Goal: Task Accomplishment & Management: Complete application form

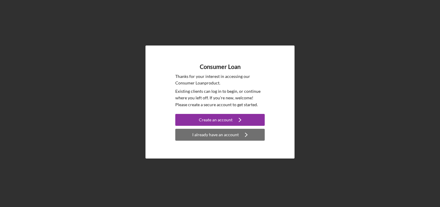
click at [229, 136] on div "I already have an account" at bounding box center [215, 135] width 46 height 12
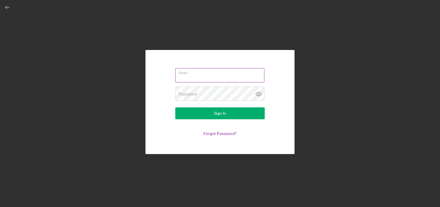
click at [207, 78] on input "Email" at bounding box center [219, 75] width 89 height 14
type input "[PERSON_NAME][EMAIL_ADDRESS][DOMAIN_NAME]"
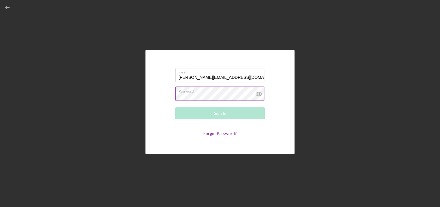
click at [259, 96] on icon at bounding box center [258, 94] width 15 height 15
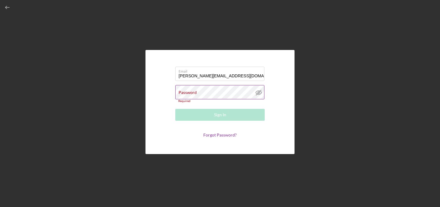
click at [237, 92] on div "Password Required" at bounding box center [219, 94] width 89 height 18
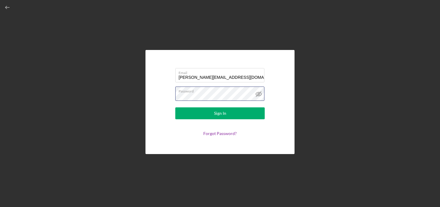
click at [175, 108] on button "Sign In" at bounding box center [219, 114] width 89 height 12
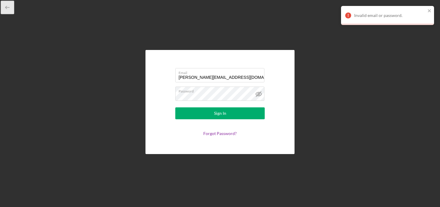
click at [11, 6] on icon "button" at bounding box center [7, 7] width 13 height 13
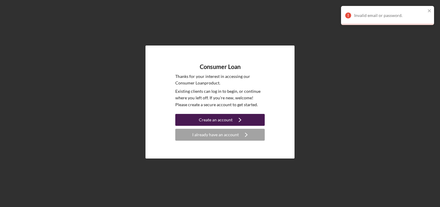
click at [218, 120] on div "Create an account" at bounding box center [216, 120] width 34 height 12
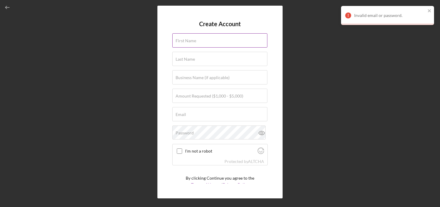
click at [204, 43] on input "First Name" at bounding box center [219, 40] width 95 height 14
type input "[PERSON_NAME]"
type input "Thunder"
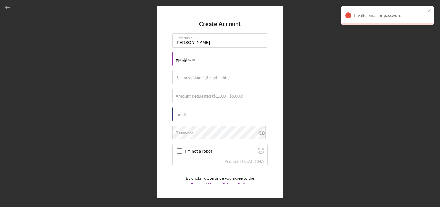
type input "[PERSON_NAME][EMAIL_ADDRESS][DOMAIN_NAME]"
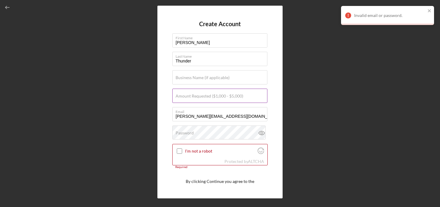
click at [222, 96] on label "Amount Requested ($1,000 - $5,000)" at bounding box center [209, 96] width 68 height 5
click at [222, 96] on input "Amount Requested ($1,000 - $5,000)" at bounding box center [219, 96] width 95 height 14
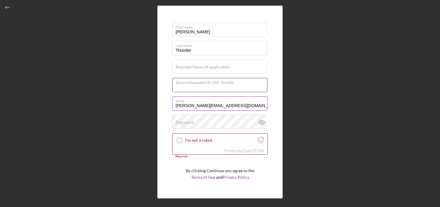
scroll to position [19, 0]
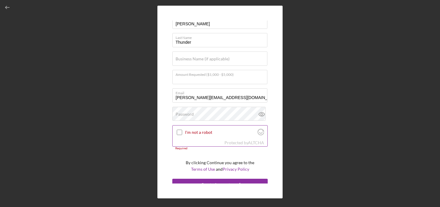
click at [179, 134] on input "I'm not a robot" at bounding box center [179, 132] width 5 height 5
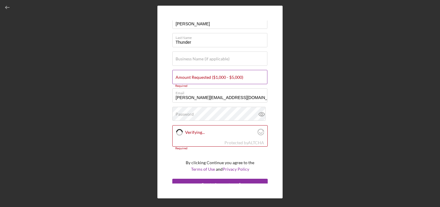
click at [203, 77] on label "Amount Requested ($1,000 - $5,000)" at bounding box center [209, 77] width 68 height 5
click at [203, 77] on input "Amount Requested ($1,000 - $5,000)" at bounding box center [219, 77] width 95 height 14
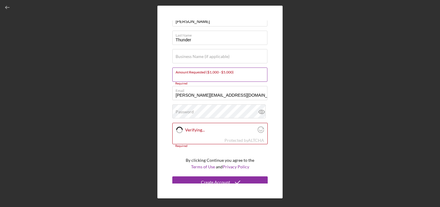
scroll to position [26, 0]
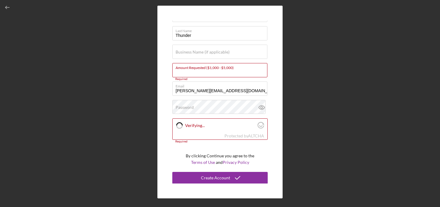
checkbox input "true"
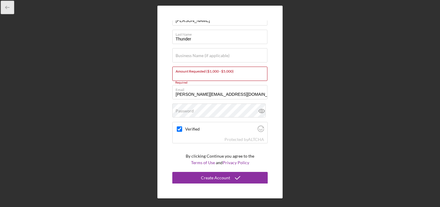
click at [6, 7] on line "button" at bounding box center [8, 7] width 4 height 0
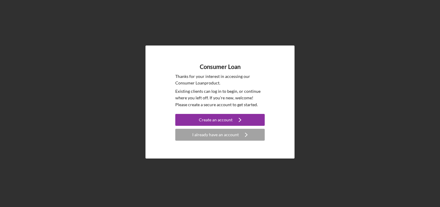
click at [7, 7] on div "Consumer Loan Thanks for your interest in accessing our Consumer Loan product. …" at bounding box center [220, 102] width 434 height 204
click at [211, 140] on div "I already have an account" at bounding box center [215, 135] width 46 height 12
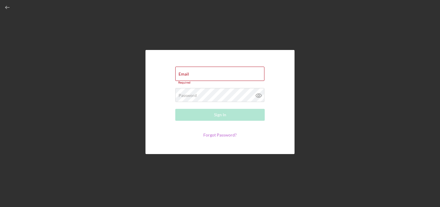
click at [218, 132] on form "Email Required Password Required Sign In Forgot Password?" at bounding box center [219, 102] width 119 height 74
click at [217, 136] on link "Forgot Password?" at bounding box center [219, 135] width 33 height 5
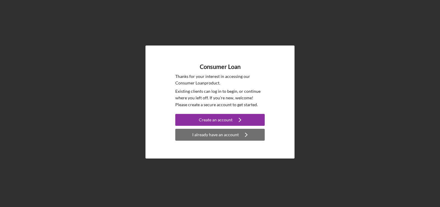
click at [212, 138] on div "I already have an account" at bounding box center [215, 135] width 46 height 12
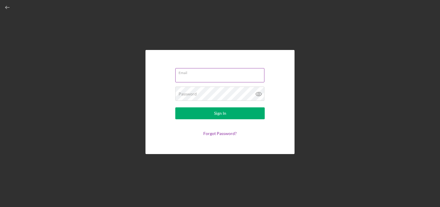
click at [206, 77] on input "Email" at bounding box center [219, 75] width 89 height 14
type input "[PERSON_NAME][EMAIL_ADDRESS][DOMAIN_NAME]"
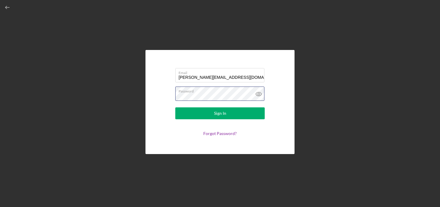
click at [175, 108] on button "Sign In" at bounding box center [219, 114] width 89 height 12
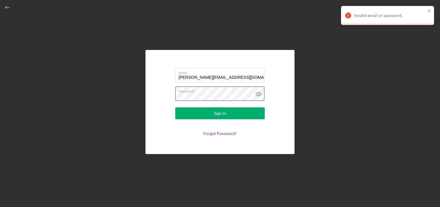
click at [175, 108] on button "Sign In" at bounding box center [219, 114] width 89 height 12
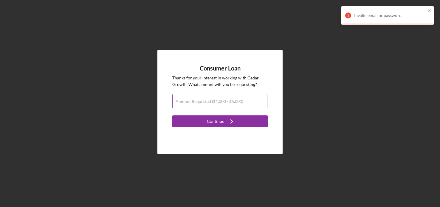
click at [212, 102] on label "Amount Requested ($1,000 - $5,000)" at bounding box center [209, 101] width 68 height 5
click at [212, 102] on input "Amount Requested ($1,000 - $5,000)" at bounding box center [219, 101] width 95 height 14
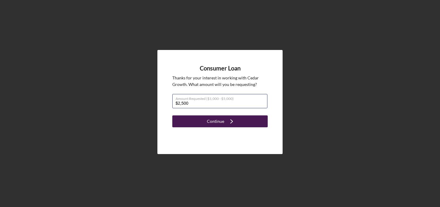
type input "$2,500"
click at [230, 122] on icon "Icon/Navigate" at bounding box center [231, 121] width 15 height 15
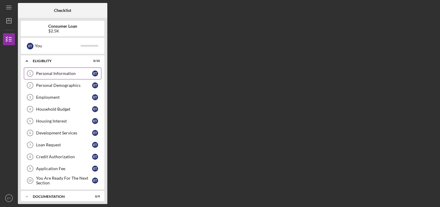
click at [88, 72] on div "Personal Information" at bounding box center [64, 73] width 56 height 5
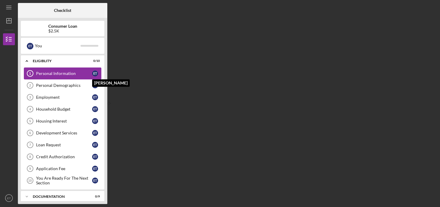
click at [94, 74] on div "E T" at bounding box center [95, 74] width 6 height 6
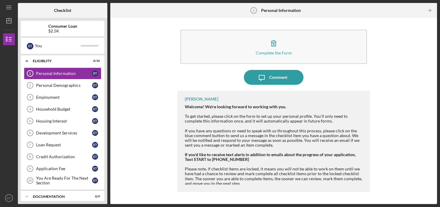
click at [71, 28] on b "Consumer Loan" at bounding box center [62, 26] width 29 height 5
click at [8, 200] on text "ET" at bounding box center [9, 198] width 4 height 3
click at [222, 88] on div "Complete the Form Form Icon/Message Comment [PERSON_NAME] Welcome! We're lookin…" at bounding box center [273, 111] width 192 height 181
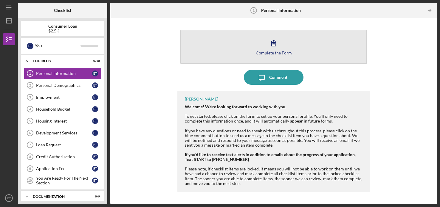
click at [276, 46] on icon "button" at bounding box center [273, 43] width 15 height 15
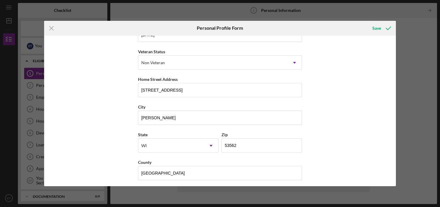
scroll to position [76, 0]
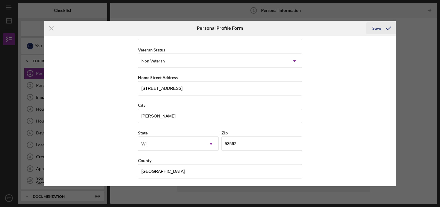
click at [379, 29] on div "Save" at bounding box center [376, 28] width 9 height 12
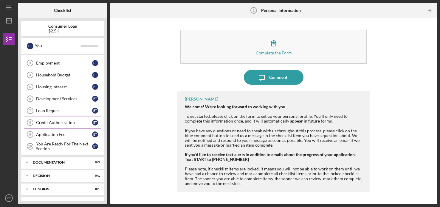
scroll to position [43, 0]
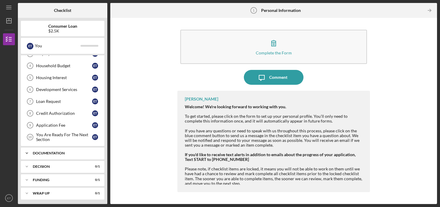
click at [80, 152] on div "Documentation" at bounding box center [65, 154] width 64 height 4
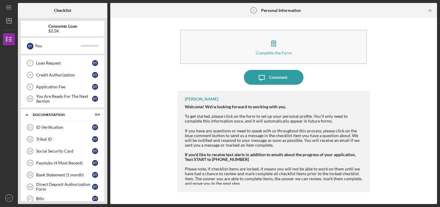
scroll to position [153, 0]
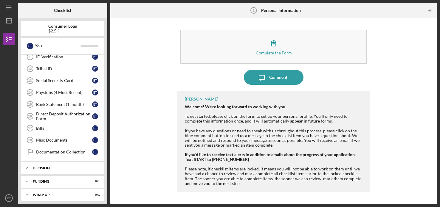
click at [79, 167] on div "Decision" at bounding box center [65, 169] width 64 height 4
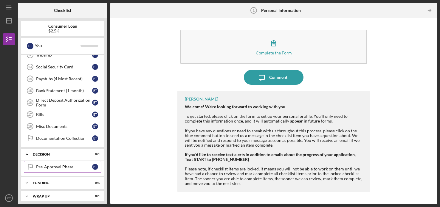
scroll to position [168, 0]
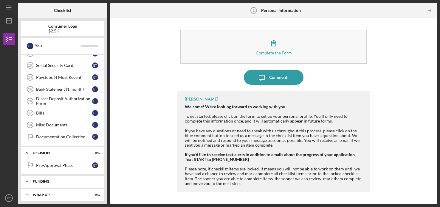
click at [78, 180] on div "Funding" at bounding box center [65, 182] width 64 height 4
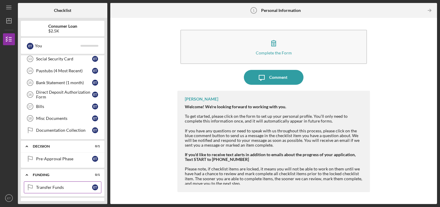
scroll to position [183, 0]
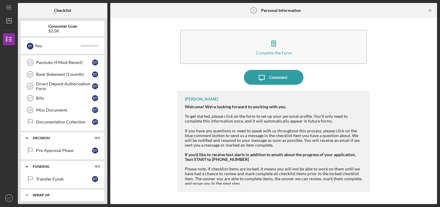
click at [77, 194] on div "Wrap up" at bounding box center [65, 196] width 64 height 4
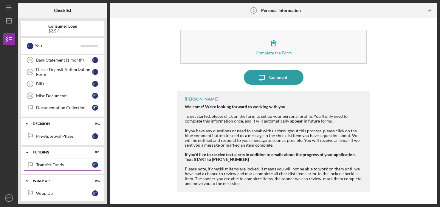
scroll to position [198, 0]
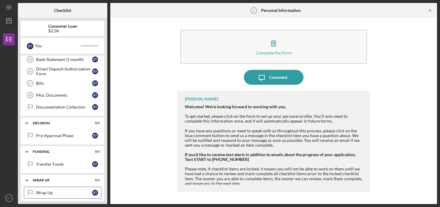
click at [72, 191] on div "Wrap Up" at bounding box center [64, 193] width 56 height 5
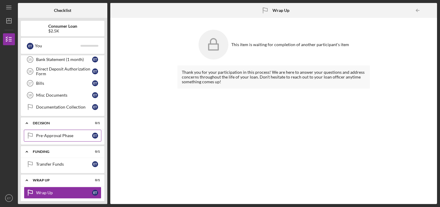
click at [73, 133] on div "Pre-Approval Phase" at bounding box center [64, 135] width 56 height 5
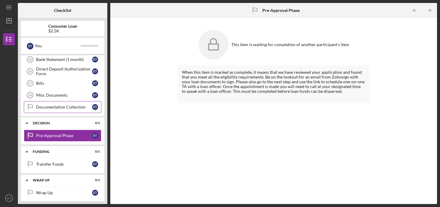
click at [53, 107] on div "Documentation Collection" at bounding box center [64, 107] width 56 height 5
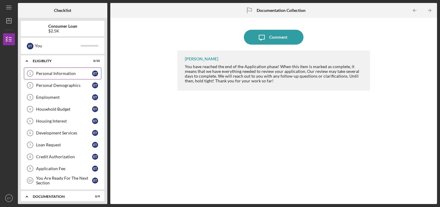
click at [55, 74] on div "Personal Information" at bounding box center [64, 73] width 56 height 5
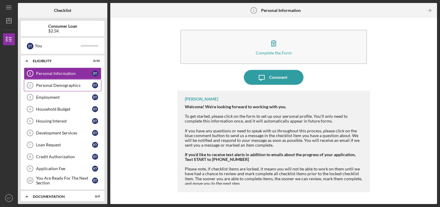
click at [55, 86] on div "Personal Demographics" at bounding box center [64, 85] width 56 height 5
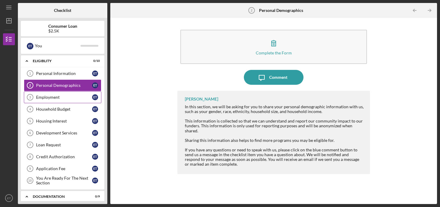
click at [57, 96] on div "Employment" at bounding box center [64, 97] width 56 height 5
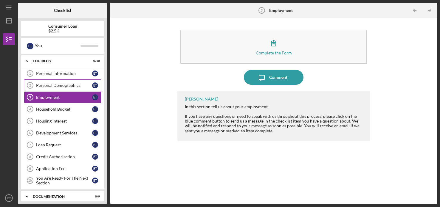
click at [61, 83] on link "Personal Demographics 2 Personal Demographics E T" at bounding box center [62, 86] width 77 height 12
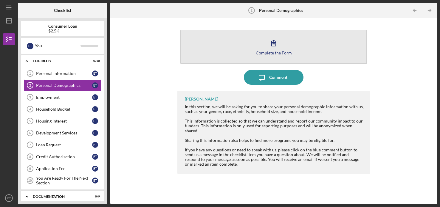
click at [248, 40] on button "Complete the Form Form" at bounding box center [273, 47] width 187 height 34
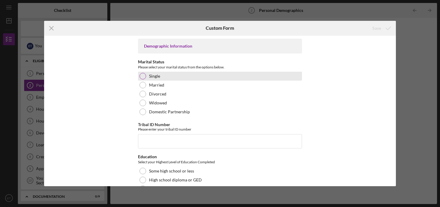
click at [142, 78] on div at bounding box center [142, 76] width 7 height 7
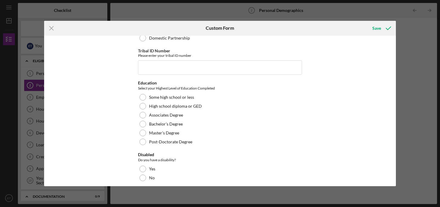
scroll to position [73, 0]
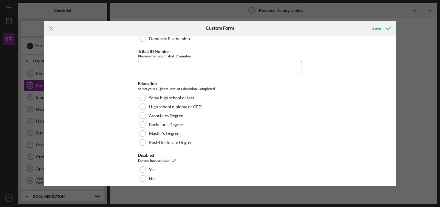
click at [160, 70] on input "Tribal ID Number" at bounding box center [220, 68] width 164 height 14
type input "6"
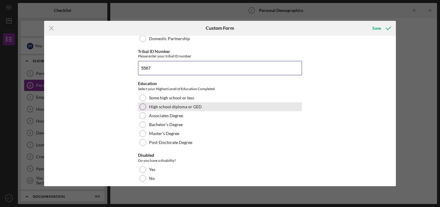
type input "5567"
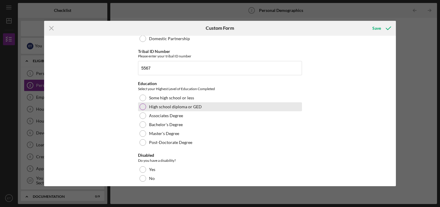
click at [142, 108] on div at bounding box center [142, 107] width 7 height 7
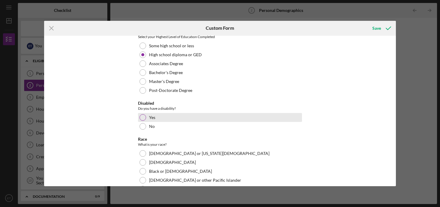
click at [142, 119] on div at bounding box center [142, 117] width 7 height 7
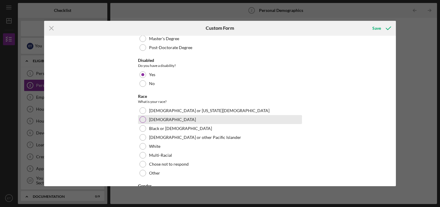
scroll to position [169, 0]
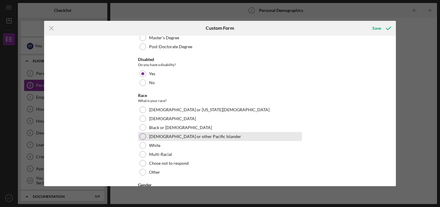
click at [143, 135] on div at bounding box center [142, 136] width 7 height 7
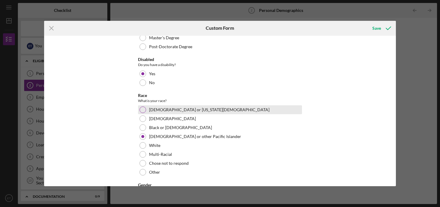
click at [139, 110] on div at bounding box center [142, 110] width 7 height 7
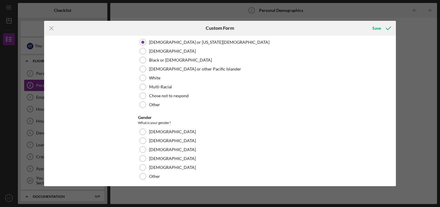
scroll to position [237, 0]
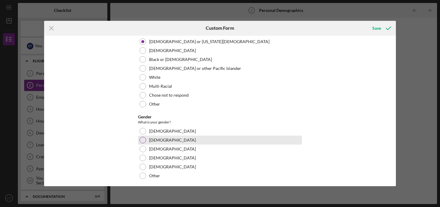
click at [144, 141] on div at bounding box center [142, 140] width 7 height 7
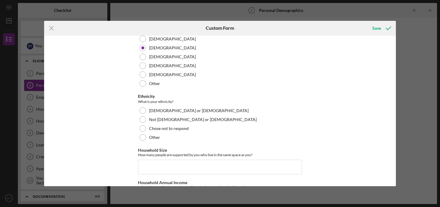
scroll to position [332, 0]
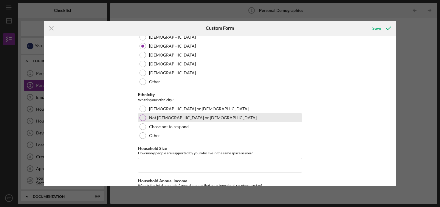
click at [142, 120] on div at bounding box center [142, 118] width 7 height 7
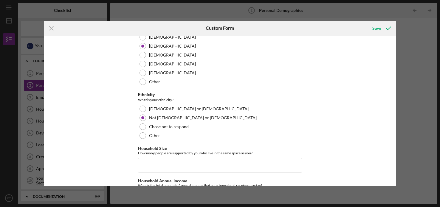
click at [128, 129] on div "Demographic Information Marital Status Please select your marital status from t…" at bounding box center [220, 111] width 352 height 151
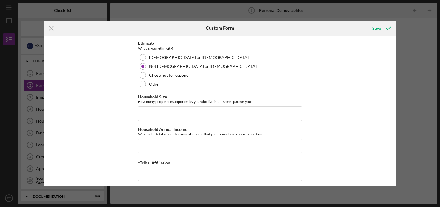
scroll to position [386, 0]
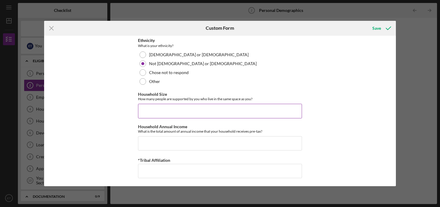
click at [150, 108] on input "Household Size" at bounding box center [220, 111] width 164 height 14
type input "1"
click at [194, 108] on input "Household Size" at bounding box center [220, 111] width 164 height 14
type input "0"
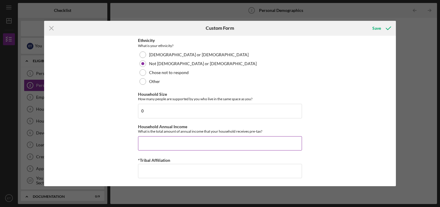
click at [170, 139] on input "Household Annual Income" at bounding box center [220, 143] width 164 height 14
type input "$26,580"
click at [134, 153] on div "Demographic Information Marital Status Please select your marital status from t…" at bounding box center [220, 111] width 352 height 151
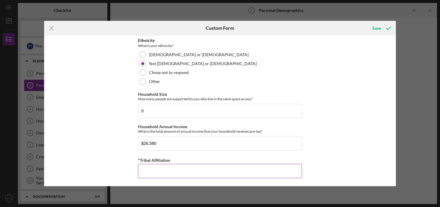
click at [149, 169] on input "*Tribal Affiliation" at bounding box center [220, 171] width 164 height 14
type input "Hocagara"
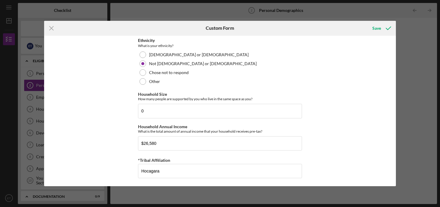
click at [308, 164] on div "Demographic Information Marital Status Please select your marital status from t…" at bounding box center [220, 111] width 352 height 151
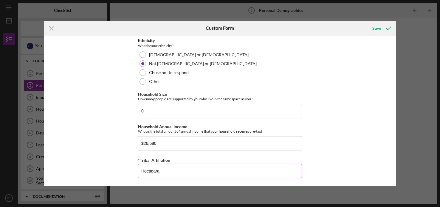
click at [230, 169] on input "Hocagara" at bounding box center [220, 171] width 164 height 14
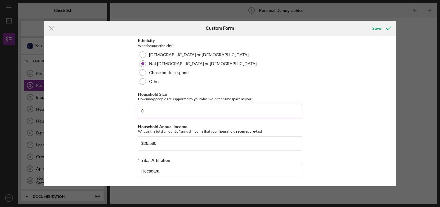
click at [189, 111] on input "0" at bounding box center [220, 111] width 164 height 14
type input "1"
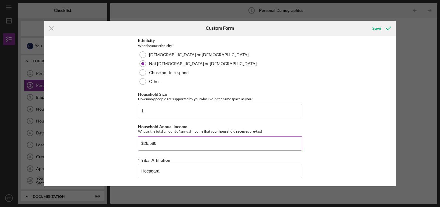
click at [283, 126] on div "Household Annual Income What is the total amount of annual income that your hou…" at bounding box center [220, 129] width 164 height 9
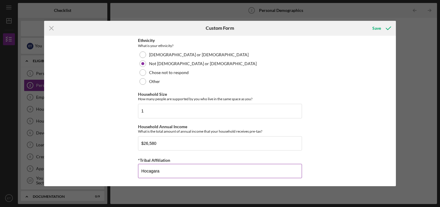
click at [194, 172] on input "Hocagara" at bounding box center [220, 171] width 164 height 14
type input "Hochunk"
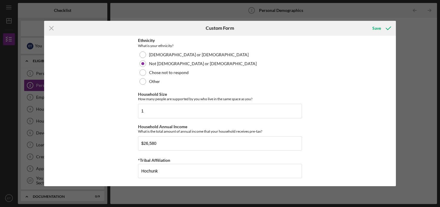
click at [382, 25] on icon "submit" at bounding box center [388, 28] width 15 height 15
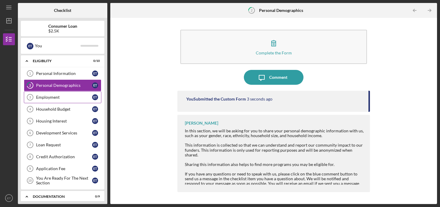
click at [57, 100] on link "Employment 3 Employment E T" at bounding box center [62, 97] width 77 height 12
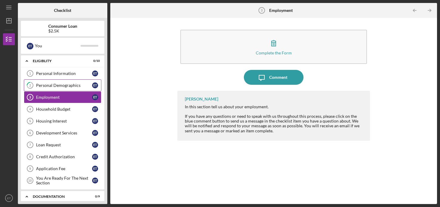
click at [66, 87] on div "Personal Demographics" at bounding box center [64, 85] width 56 height 5
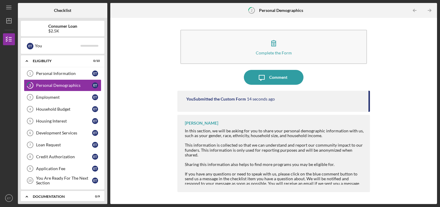
click at [258, 139] on div at bounding box center [274, 140] width 179 height 5
click at [238, 167] on div at bounding box center [274, 169] width 179 height 5
click at [55, 99] on div "Employment" at bounding box center [64, 97] width 56 height 5
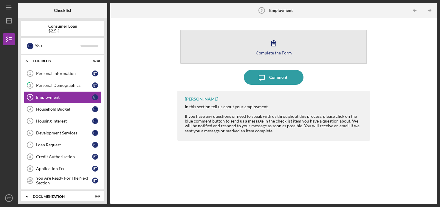
click at [278, 47] on icon "button" at bounding box center [273, 43] width 15 height 15
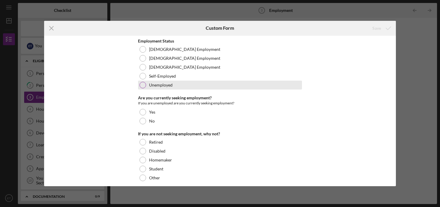
click at [142, 86] on div at bounding box center [142, 85] width 7 height 7
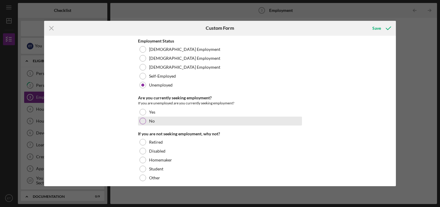
click at [141, 121] on div at bounding box center [142, 121] width 7 height 7
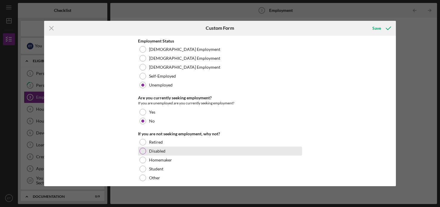
click at [142, 151] on div at bounding box center [142, 151] width 7 height 7
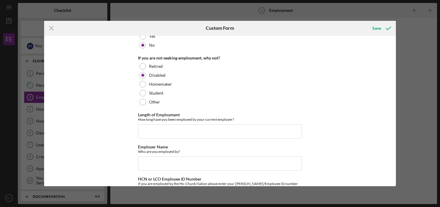
scroll to position [77, 0]
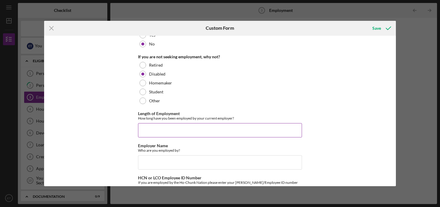
click at [198, 126] on input "Length of Employment" at bounding box center [220, 130] width 164 height 14
type input "Disabled since 06/19"
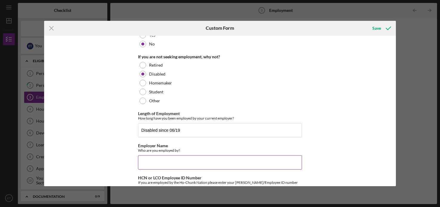
click at [198, 147] on div "Employer Name Who are you employed by?" at bounding box center [220, 148] width 164 height 9
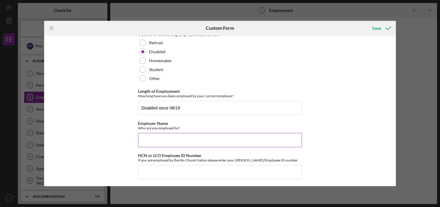
scroll to position [101, 0]
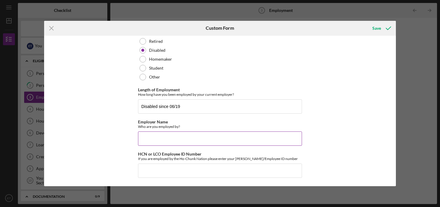
click at [182, 136] on input "Employer Name" at bounding box center [220, 139] width 164 height 14
type input "M"
type input "n/a"
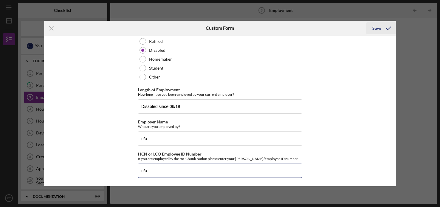
type input "n/a"
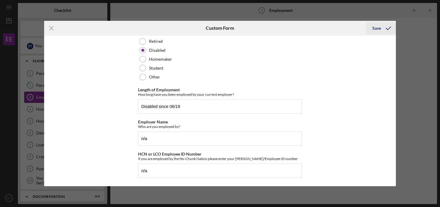
click at [378, 31] on div "Save" at bounding box center [376, 28] width 9 height 12
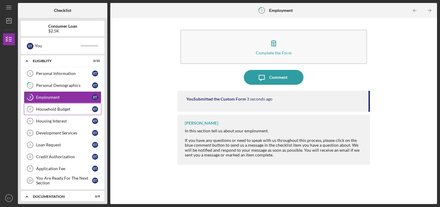
click at [48, 108] on div "Household Budget" at bounding box center [64, 109] width 56 height 5
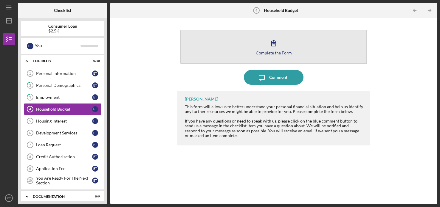
click at [283, 54] on div "Complete the Form" at bounding box center [274, 53] width 36 height 4
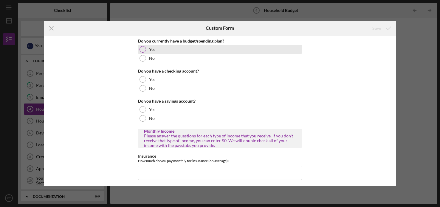
click at [144, 50] on div at bounding box center [142, 49] width 7 height 7
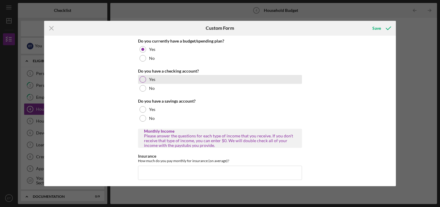
click at [144, 77] on div at bounding box center [142, 79] width 7 height 7
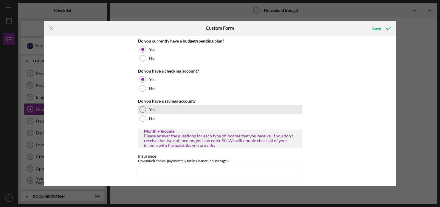
click at [140, 108] on div at bounding box center [142, 109] width 7 height 7
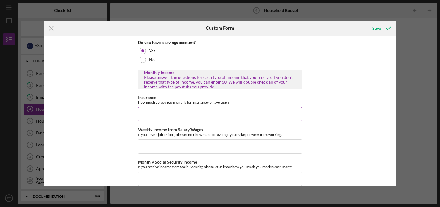
scroll to position [59, 0]
click at [162, 114] on input "Insurance" at bounding box center [220, 114] width 164 height 14
type input "$0"
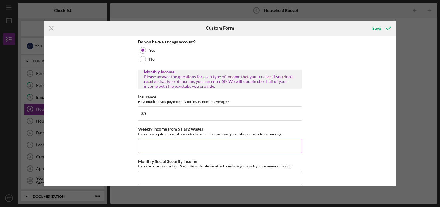
click at [169, 146] on input "Weekly Income from Salary/Wages" at bounding box center [220, 146] width 164 height 14
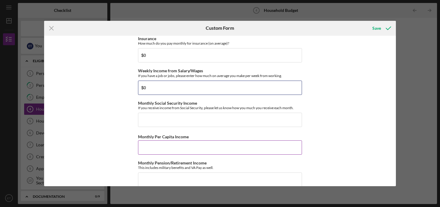
scroll to position [119, 0]
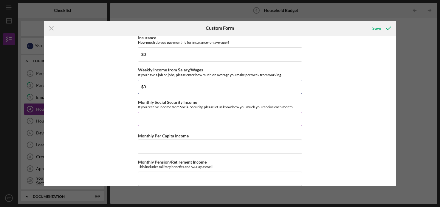
type input "$0"
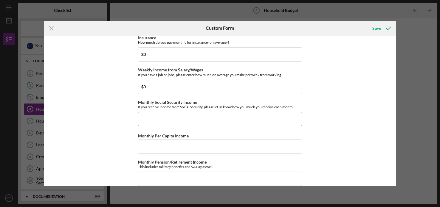
click at [170, 119] on input "Monthly Social Security Income" at bounding box center [220, 119] width 164 height 14
type input "$1"
type input "$1,215"
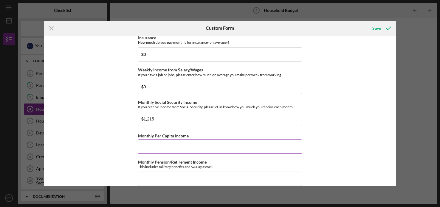
click at [178, 145] on input "Monthly Per Capita Income" at bounding box center [220, 147] width 164 height 14
type input "$1,000"
click at [121, 154] on div "Do you currently have a budget/spending plan? Yes No Do you have a checking acc…" at bounding box center [220, 111] width 352 height 151
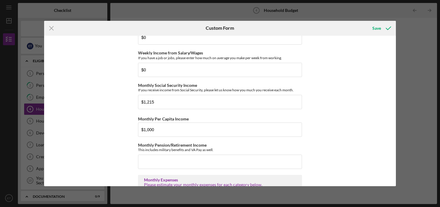
scroll to position [140, 0]
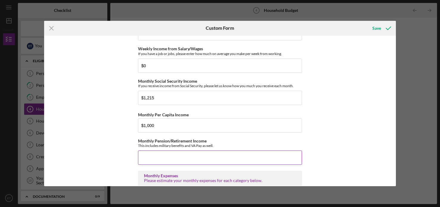
click at [139, 156] on input "Monthly Pension/Retirement Income" at bounding box center [220, 158] width 164 height 14
type input "$0"
click at [132, 161] on div "Do you currently have a budget/spending plan? Yes No Do you have a checking acc…" at bounding box center [220, 111] width 352 height 151
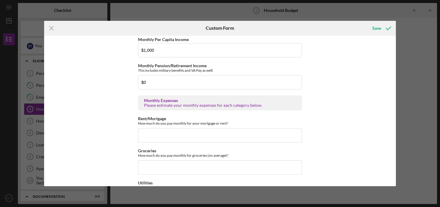
scroll to position [229, 0]
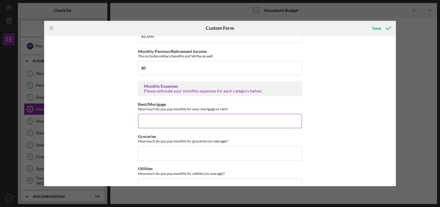
click at [167, 120] on input "Rent/Mortgage" at bounding box center [220, 121] width 164 height 14
type input "$685"
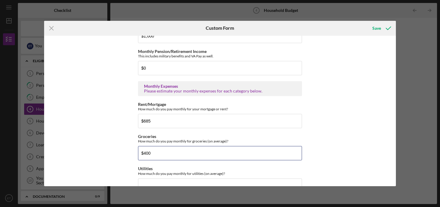
type input "$400"
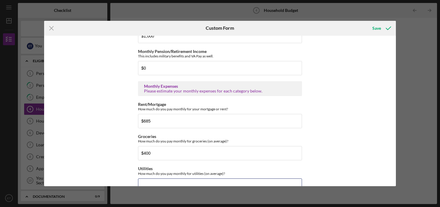
scroll to position [234, 0]
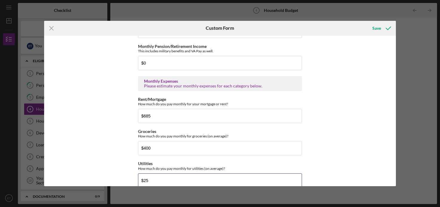
type input "$25"
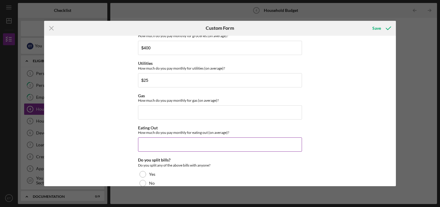
click at [192, 145] on input "Eating Out" at bounding box center [220, 145] width 164 height 14
type input "$100"
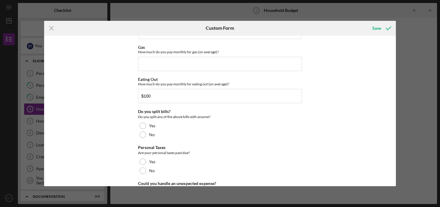
scroll to position [389, 0]
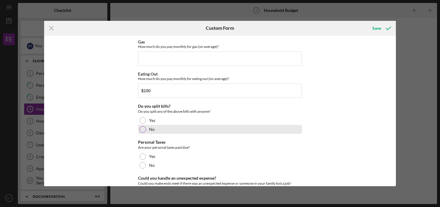
click at [141, 127] on div at bounding box center [142, 129] width 7 height 7
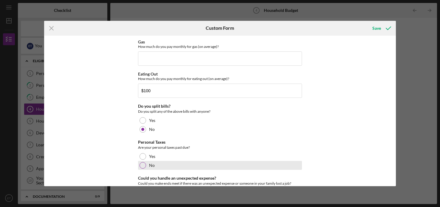
click at [142, 166] on div at bounding box center [142, 165] width 7 height 7
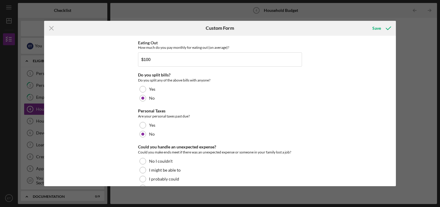
scroll to position [434, 0]
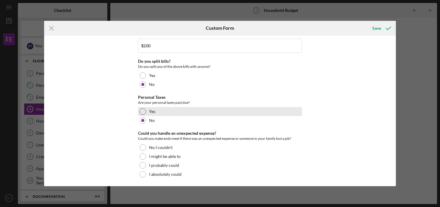
click at [142, 112] on div at bounding box center [142, 111] width 7 height 7
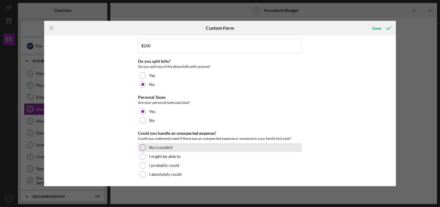
click at [143, 144] on div at bounding box center [142, 147] width 7 height 7
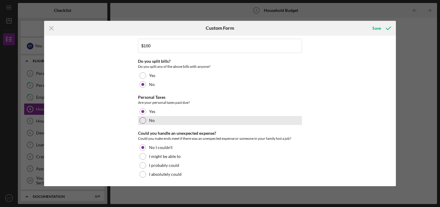
click at [146, 123] on div "No" at bounding box center [220, 120] width 164 height 9
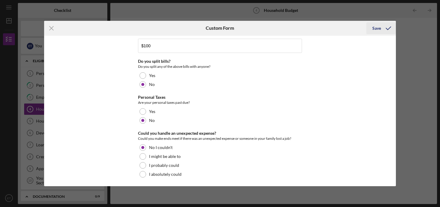
click at [381, 28] on icon "submit" at bounding box center [388, 28] width 15 height 15
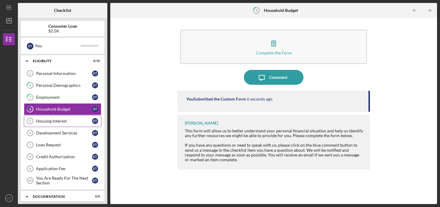
click at [65, 123] on div "Housing Interest" at bounding box center [64, 121] width 56 height 5
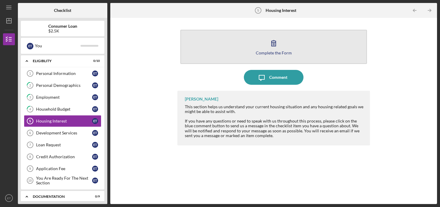
click at [270, 49] on icon "button" at bounding box center [273, 43] width 15 height 15
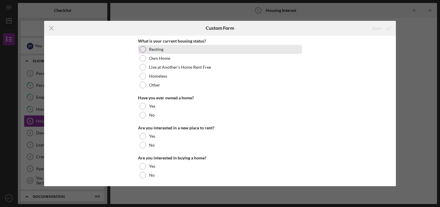
click at [171, 51] on div "Renting" at bounding box center [220, 49] width 164 height 9
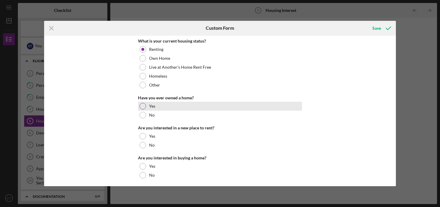
click at [145, 108] on div "Yes" at bounding box center [220, 106] width 164 height 9
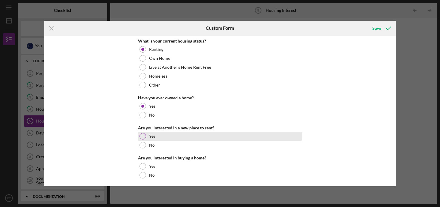
click at [143, 136] on div at bounding box center [142, 136] width 7 height 7
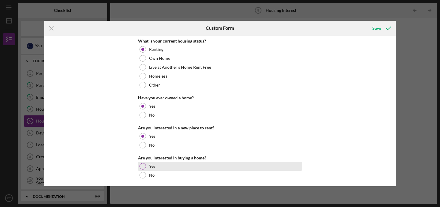
click at [141, 166] on div at bounding box center [142, 166] width 7 height 7
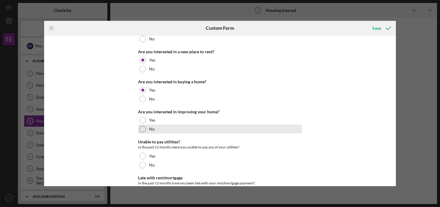
scroll to position [77, 0]
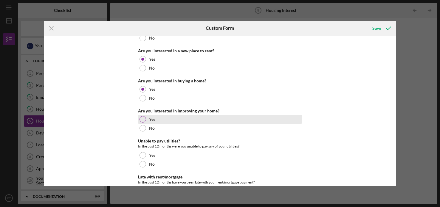
click at [157, 120] on div "Yes" at bounding box center [220, 119] width 164 height 9
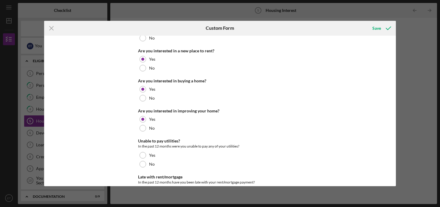
click at [138, 134] on div "What is your current housing status? Renting Own Home Live at Another's Home Re…" at bounding box center [220, 105] width 164 height 286
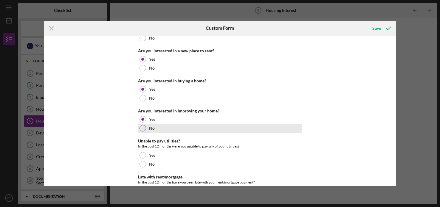
click at [140, 131] on div "No" at bounding box center [220, 128] width 164 height 9
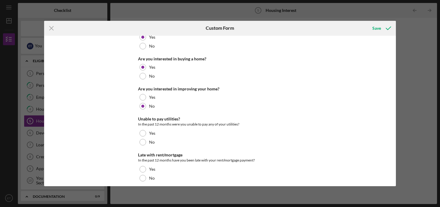
scroll to position [115, 0]
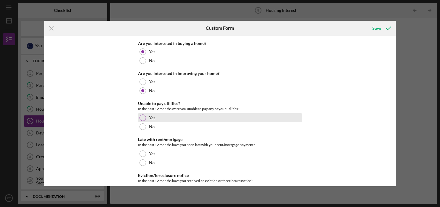
click at [142, 120] on div at bounding box center [142, 118] width 7 height 7
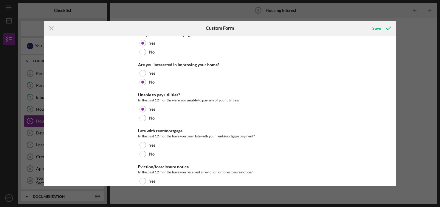
scroll to position [125, 0]
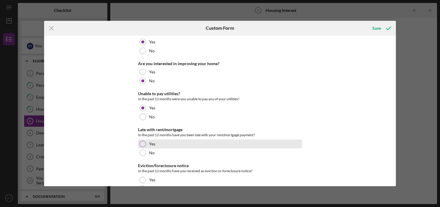
click at [144, 144] on div at bounding box center [142, 144] width 7 height 7
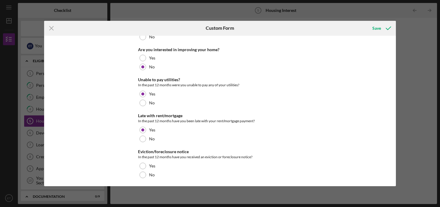
scroll to position [141, 0]
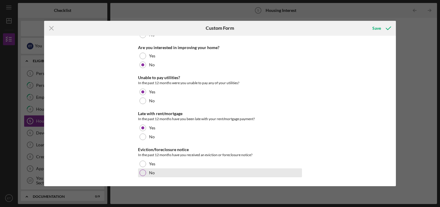
click at [142, 173] on div at bounding box center [142, 173] width 7 height 7
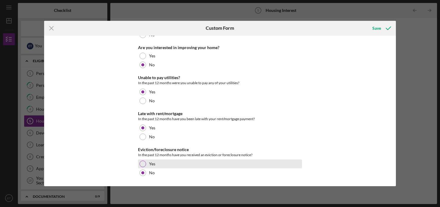
click at [143, 167] on div at bounding box center [142, 164] width 7 height 7
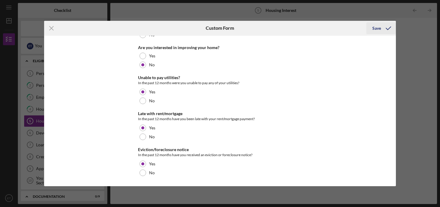
click at [378, 31] on div "Save" at bounding box center [376, 28] width 9 height 12
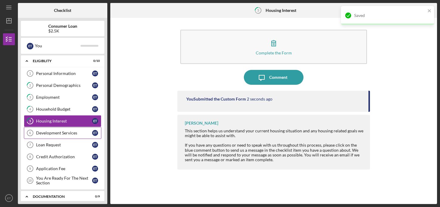
click at [59, 133] on div "Development Services" at bounding box center [64, 133] width 56 height 5
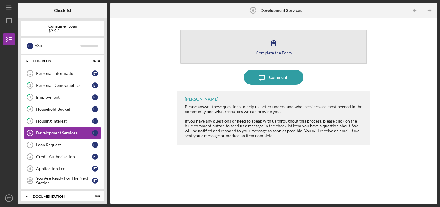
click at [275, 51] on div "Complete the Form" at bounding box center [274, 53] width 36 height 4
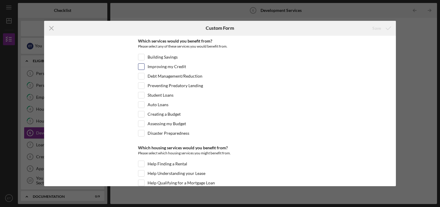
click at [142, 67] on input "Improving my Credit" at bounding box center [141, 67] width 6 height 6
checkbox input "true"
click at [139, 78] on input "Debt Management/Reduction" at bounding box center [141, 76] width 6 height 6
checkbox input "true"
click at [142, 96] on input "Student Loans" at bounding box center [141, 95] width 6 height 6
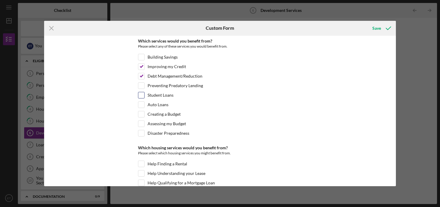
checkbox input "true"
click at [140, 105] on input "Auto Loans" at bounding box center [141, 105] width 6 height 6
checkbox input "true"
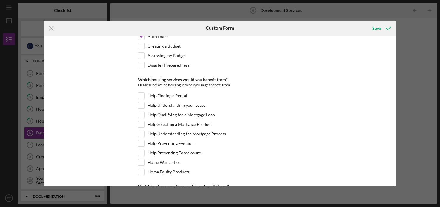
scroll to position [80, 0]
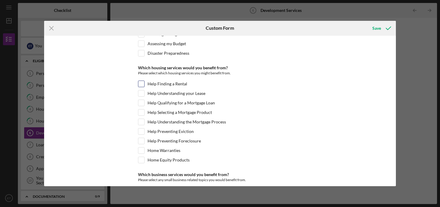
click at [140, 84] on input "Help Finding a Rental" at bounding box center [141, 84] width 6 height 6
checkbox input "true"
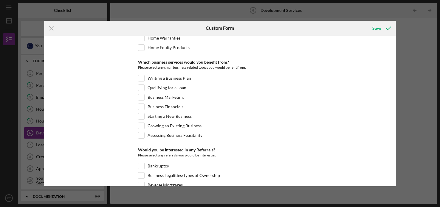
scroll to position [207, 0]
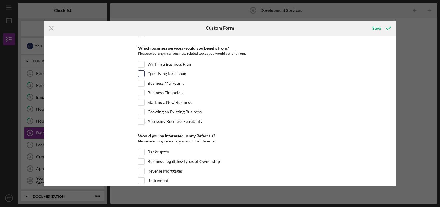
click at [138, 71] on input "Qualifying for a Loan" at bounding box center [141, 74] width 6 height 6
checkbox input "true"
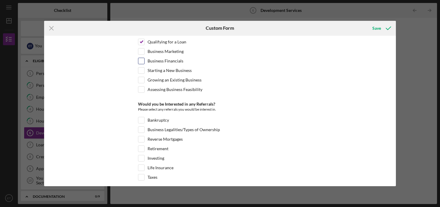
scroll to position [225, 0]
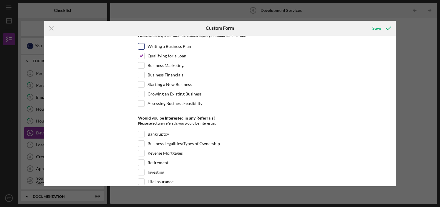
click at [141, 43] on input "Writing a Business Plan" at bounding box center [141, 46] width 6 height 6
checkbox input "true"
click at [140, 83] on input "Starting a New Business" at bounding box center [141, 85] width 6 height 6
checkbox input "true"
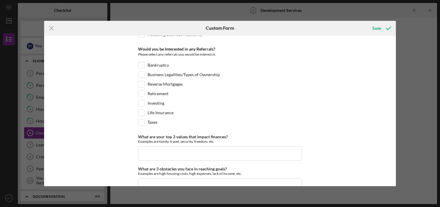
scroll to position [304, 0]
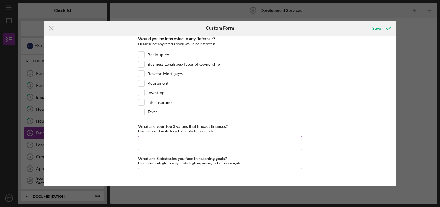
click at [170, 137] on input "What are your top 3 values that impact finances?" at bounding box center [220, 143] width 164 height 14
type input "food, shelter, living"
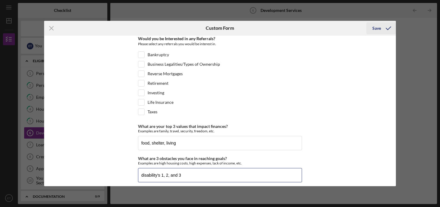
type input "disability's 1, 2, and 3"
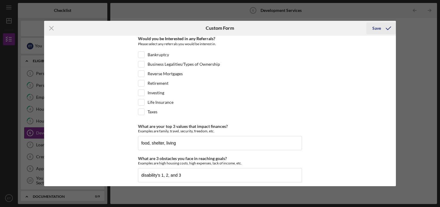
click at [383, 27] on icon "submit" at bounding box center [388, 28] width 15 height 15
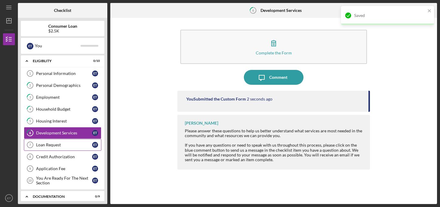
click at [44, 143] on div "Loan Request" at bounding box center [64, 145] width 56 height 5
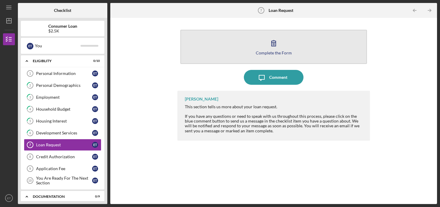
click at [279, 53] on div "Complete the Form" at bounding box center [274, 53] width 36 height 4
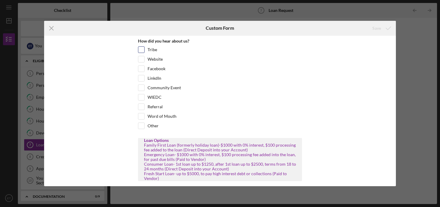
click at [143, 49] on input "Tribe" at bounding box center [141, 50] width 6 height 6
checkbox input "true"
click at [225, 111] on div "Referral" at bounding box center [220, 109] width 164 height 10
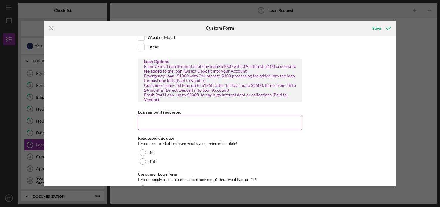
scroll to position [80, 0]
click at [204, 121] on input "Loan amount requested" at bounding box center [220, 122] width 164 height 14
click at [217, 119] on input "Loan amount requested" at bounding box center [220, 122] width 164 height 14
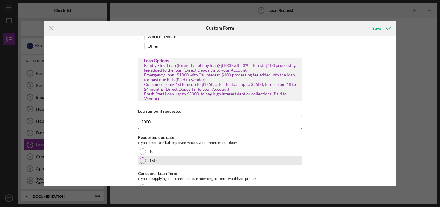
type input "2000"
click at [142, 161] on div at bounding box center [142, 161] width 7 height 7
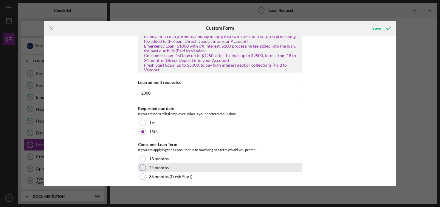
scroll to position [111, 0]
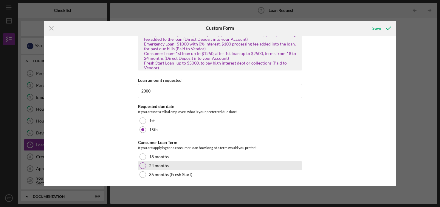
click at [143, 164] on div at bounding box center [142, 166] width 7 height 7
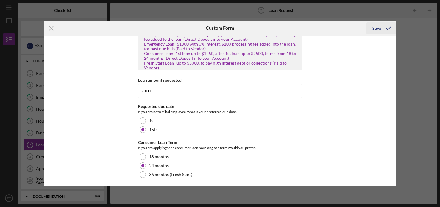
click at [381, 28] on icon "submit" at bounding box center [388, 28] width 15 height 15
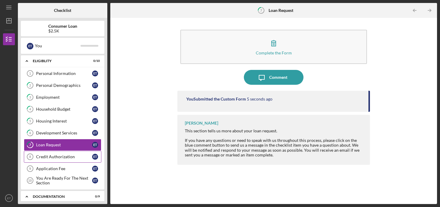
click at [63, 157] on div "Credit Authorization" at bounding box center [64, 157] width 56 height 5
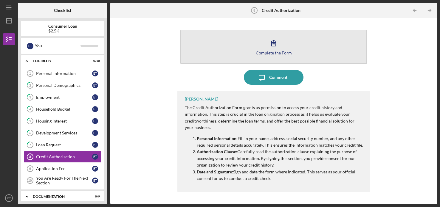
click at [268, 51] on div "Complete the Form" at bounding box center [274, 53] width 36 height 4
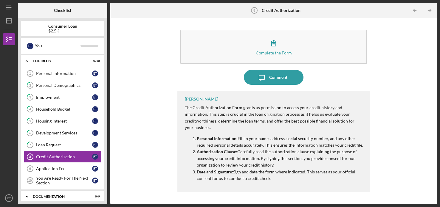
click at [267, 149] on p "Authorization Clause: Carefully read the authorization clause explaining the pu…" at bounding box center [280, 159] width 167 height 20
click at [49, 167] on div "Application Fee" at bounding box center [64, 169] width 56 height 5
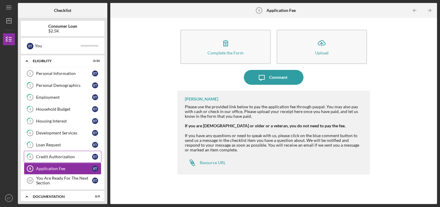
click at [53, 156] on div "Credit Authorization" at bounding box center [64, 157] width 56 height 5
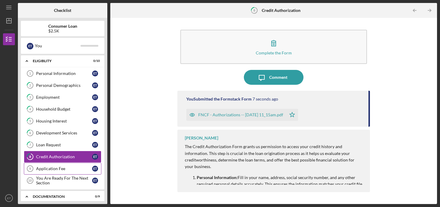
click at [41, 167] on div "Application Fee" at bounding box center [64, 169] width 56 height 5
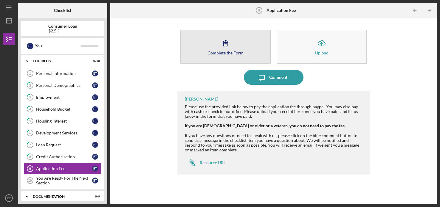
click at [242, 46] on button "Complete the Form Form" at bounding box center [225, 47] width 90 height 34
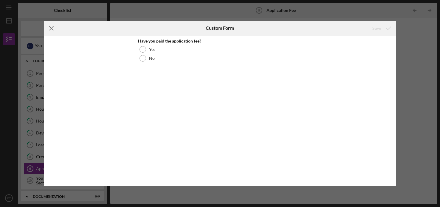
click at [52, 29] on icon "Icon/Menu Close" at bounding box center [51, 28] width 15 height 15
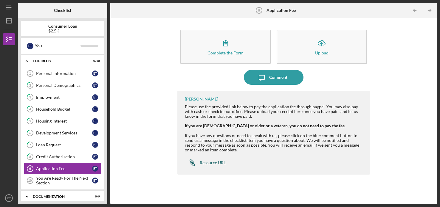
click at [211, 161] on div "Resource URL" at bounding box center [213, 163] width 26 height 5
click at [58, 178] on div "You Are Ready For The Next Section" at bounding box center [64, 181] width 56 height 10
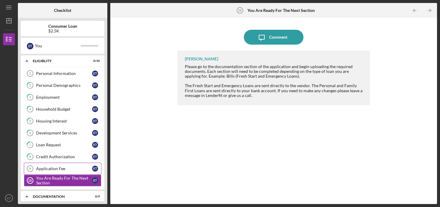
click at [61, 170] on link "Application Fee 9 Application Fee E T" at bounding box center [62, 169] width 77 height 12
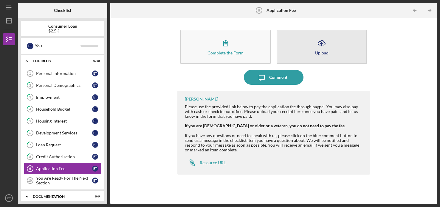
click at [329, 51] on button "Icon/Upload Upload" at bounding box center [321, 47] width 90 height 34
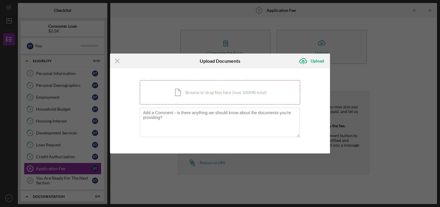
click at [239, 93] on div "Icon/Document Browse or drag files here (max 100MB total) Tap to choose files o…" at bounding box center [220, 92] width 160 height 24
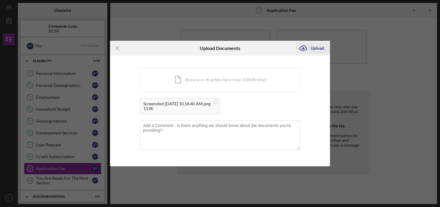
click at [315, 49] on div "Upload" at bounding box center [316, 48] width 13 height 12
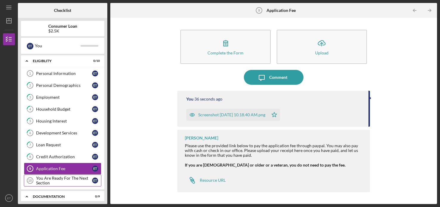
click at [61, 179] on div "You Are Ready For The Next Section" at bounding box center [64, 181] width 56 height 10
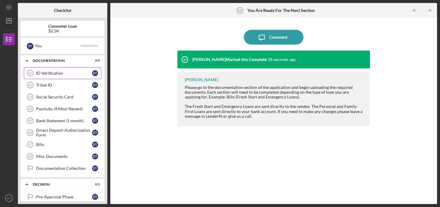
scroll to position [136, 0]
click at [77, 72] on div "ID Verification" at bounding box center [64, 73] width 56 height 5
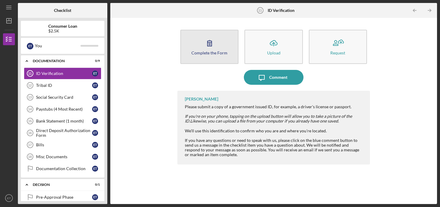
click at [218, 51] on div "Complete the Form" at bounding box center [209, 53] width 36 height 4
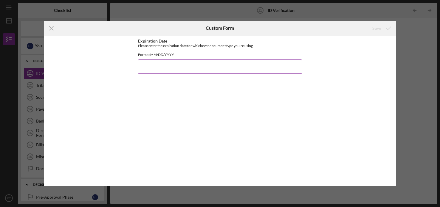
click at [183, 72] on input "Expiration Date" at bounding box center [220, 67] width 164 height 14
type input "0"
click at [413, 69] on div "Icon/Menu Close Custom Form Save Expiration Date Please enter the expiration da…" at bounding box center [220, 103] width 440 height 207
click at [49, 28] on icon "Icon/Menu Close" at bounding box center [51, 28] width 15 height 15
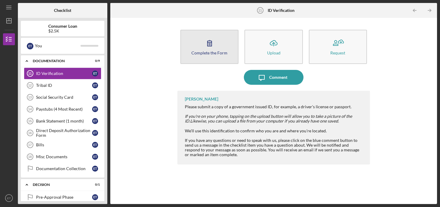
click at [205, 49] on icon "button" at bounding box center [209, 43] width 15 height 15
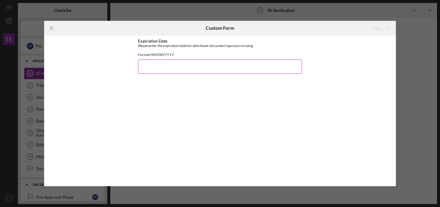
click at [201, 74] on input "Expiration Date" at bounding box center [220, 67] width 164 height 14
type input "03122031"
click at [373, 29] on div "Save" at bounding box center [376, 28] width 9 height 12
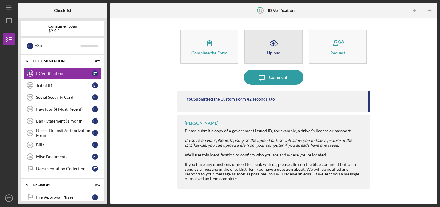
click at [268, 49] on icon "Icon/Upload" at bounding box center [273, 43] width 15 height 15
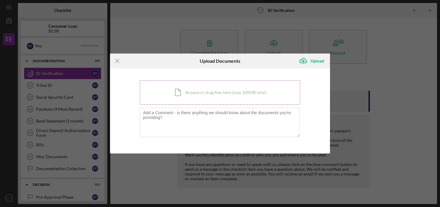
click at [227, 93] on div "Icon/Document Browse or drag files here (max 100MB total) Tap to choose files o…" at bounding box center [220, 92] width 160 height 24
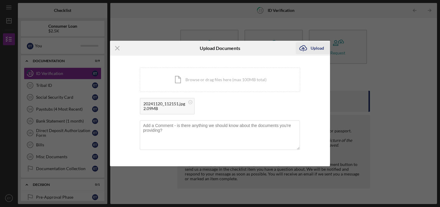
click at [310, 50] on button "Icon/Upload Upload" at bounding box center [313, 48] width 34 height 12
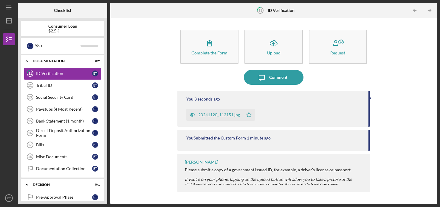
click at [59, 86] on link "Tribal ID 12 Tribal ID E T" at bounding box center [62, 86] width 77 height 12
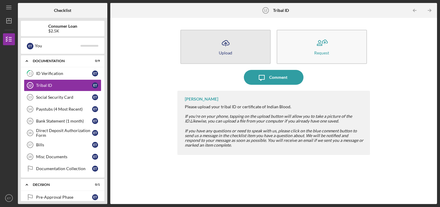
click at [240, 52] on button "Icon/Upload Upload" at bounding box center [225, 47] width 90 height 34
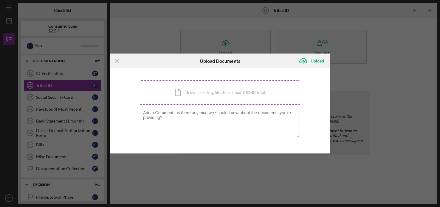
click at [210, 90] on div "Icon/Document Browse or drag files here (max 100MB total) Tap to choose files o…" at bounding box center [220, 92] width 160 height 24
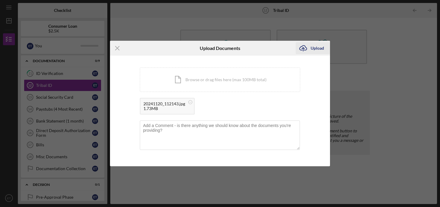
click at [312, 48] on div "Upload" at bounding box center [316, 48] width 13 height 12
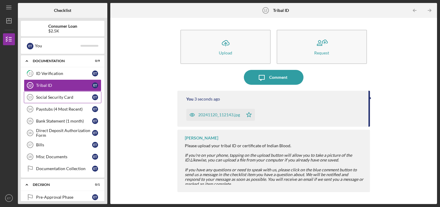
click at [57, 96] on div "Social Security Card" at bounding box center [64, 97] width 56 height 5
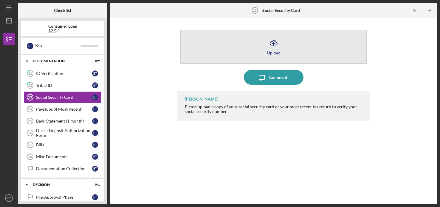
click at [271, 49] on icon "Icon/Upload" at bounding box center [273, 43] width 15 height 15
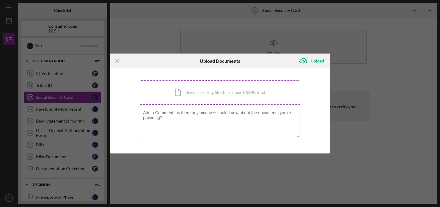
click at [203, 89] on div "Icon/Document Browse or drag files here (max 100MB total) Tap to choose files o…" at bounding box center [220, 92] width 160 height 24
click at [328, 44] on div "Icon/Menu Close Upload Documents Icon/Upload Upload You're uploading documents …" at bounding box center [220, 103] width 440 height 207
click at [315, 83] on div "You're uploading documents related to Social Security Card . Icon/Document Brow…" at bounding box center [220, 111] width 220 height 85
click at [249, 94] on div "Icon/Document Browse or drag files here (max 100MB total) Tap to choose files o…" at bounding box center [220, 92] width 160 height 24
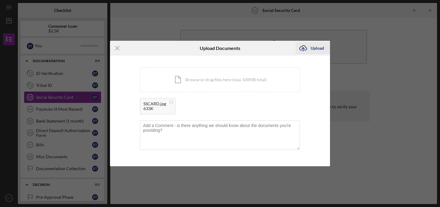
click at [315, 50] on div "Upload" at bounding box center [316, 48] width 13 height 12
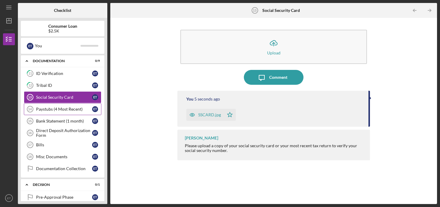
click at [62, 108] on div "Paystubs (4 Most Recent)" at bounding box center [64, 109] width 56 height 5
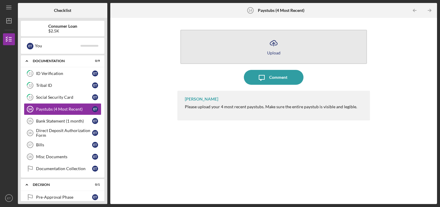
click at [278, 47] on icon "Icon/Upload" at bounding box center [273, 43] width 15 height 15
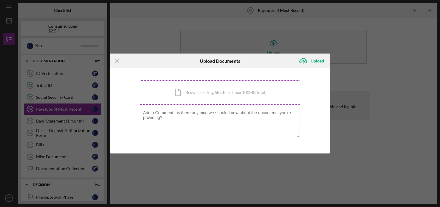
click at [245, 92] on div "Icon/Document Browse or drag files here (max 100MB total) Tap to choose files o…" at bounding box center [220, 92] width 160 height 24
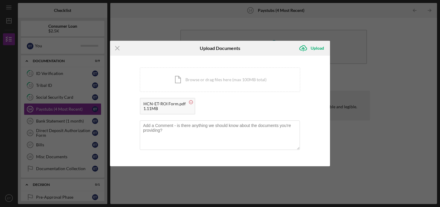
click at [190, 103] on circle at bounding box center [191, 103] width 4 height 4
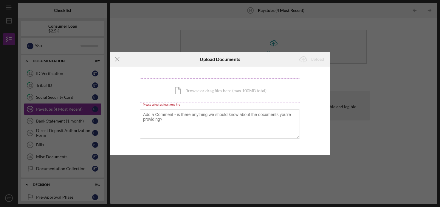
click at [201, 90] on div "Icon/Document Browse or drag files here (max 100MB total) Tap to choose files o…" at bounding box center [220, 91] width 160 height 24
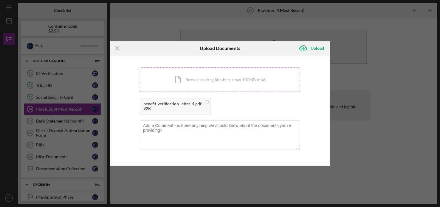
click at [212, 80] on div "Icon/Document Browse or drag files here (max 100MB total) Tap to choose files o…" at bounding box center [220, 80] width 160 height 24
click at [339, 130] on div "Icon/Menu Close Upload Documents Icon/Upload Upload You're uploading documents …" at bounding box center [220, 103] width 440 height 207
click at [318, 50] on div "Upload" at bounding box center [316, 48] width 13 height 12
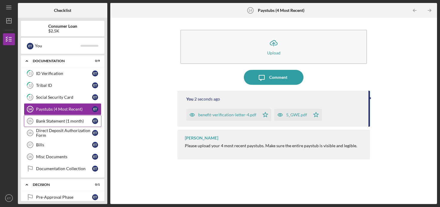
click at [59, 119] on div "Bank Statement (1 month)" at bounding box center [64, 121] width 56 height 5
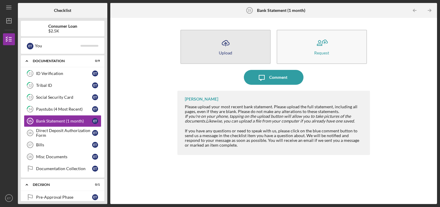
click at [252, 46] on button "Icon/Upload Upload" at bounding box center [225, 47] width 90 height 34
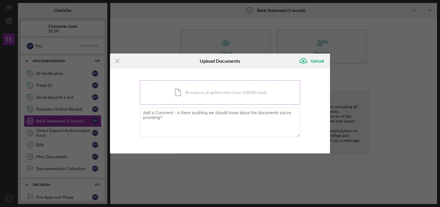
click at [230, 95] on div "Icon/Document Browse or drag files here (max 100MB total) Tap to choose files o…" at bounding box center [220, 92] width 160 height 24
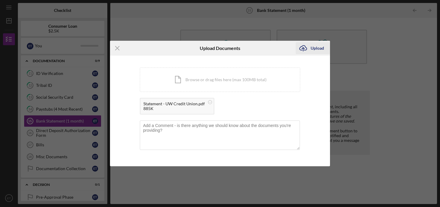
click at [314, 49] on div "Upload" at bounding box center [316, 48] width 13 height 12
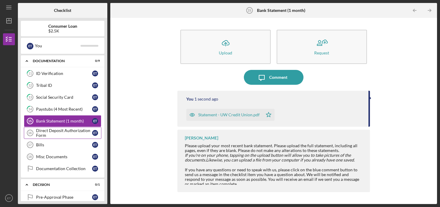
click at [70, 133] on div "Direct Deposit Authorization Form" at bounding box center [64, 133] width 56 height 10
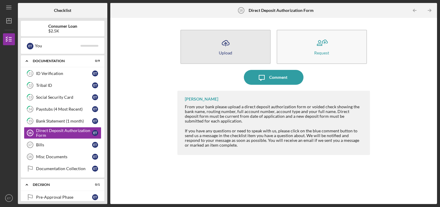
click at [243, 55] on button "Icon/Upload Upload" at bounding box center [225, 47] width 90 height 34
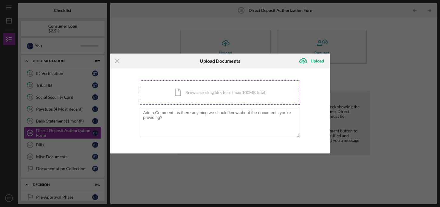
click at [221, 89] on div "Icon/Document Browse or drag files here (max 100MB total) Tap to choose files o…" at bounding box center [220, 92] width 160 height 24
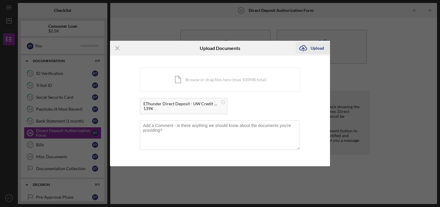
click at [312, 48] on div "Upload" at bounding box center [316, 48] width 13 height 12
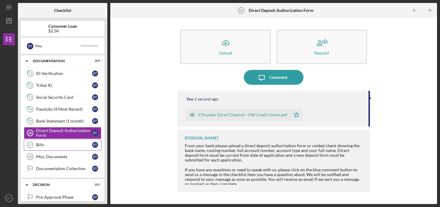
click at [65, 144] on div "Bills" at bounding box center [64, 145] width 56 height 5
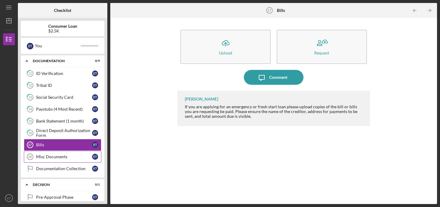
click at [64, 155] on div "Misc Documents" at bounding box center [64, 157] width 56 height 5
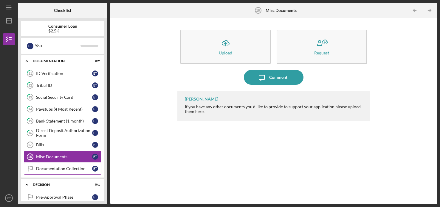
click at [66, 169] on link "Documentation Collection Documentation Collection E T" at bounding box center [62, 169] width 77 height 12
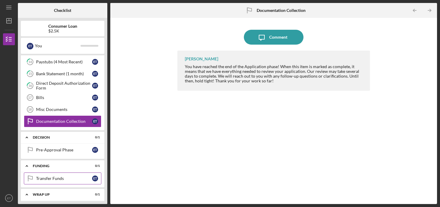
scroll to position [198, 0]
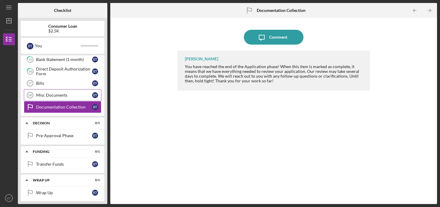
click at [61, 89] on link "Misc Documents 18 Misc Documents E T" at bounding box center [62, 95] width 77 height 12
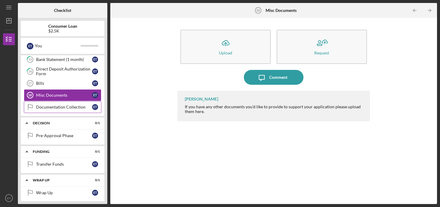
click at [57, 105] on div "Documentation Collection" at bounding box center [64, 107] width 56 height 5
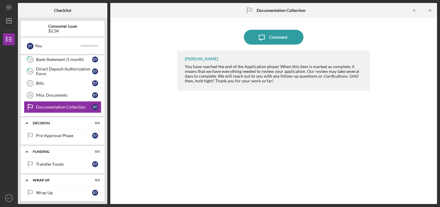
click at [291, 127] on div "[PERSON_NAME] You have reached the end of the Application phase! When this item…" at bounding box center [273, 123] width 192 height 145
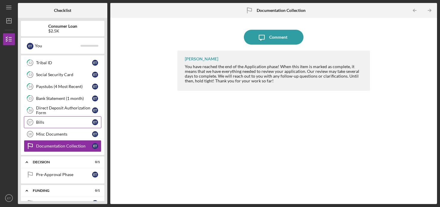
scroll to position [159, 0]
